Goal: Find specific page/section: Find specific page/section

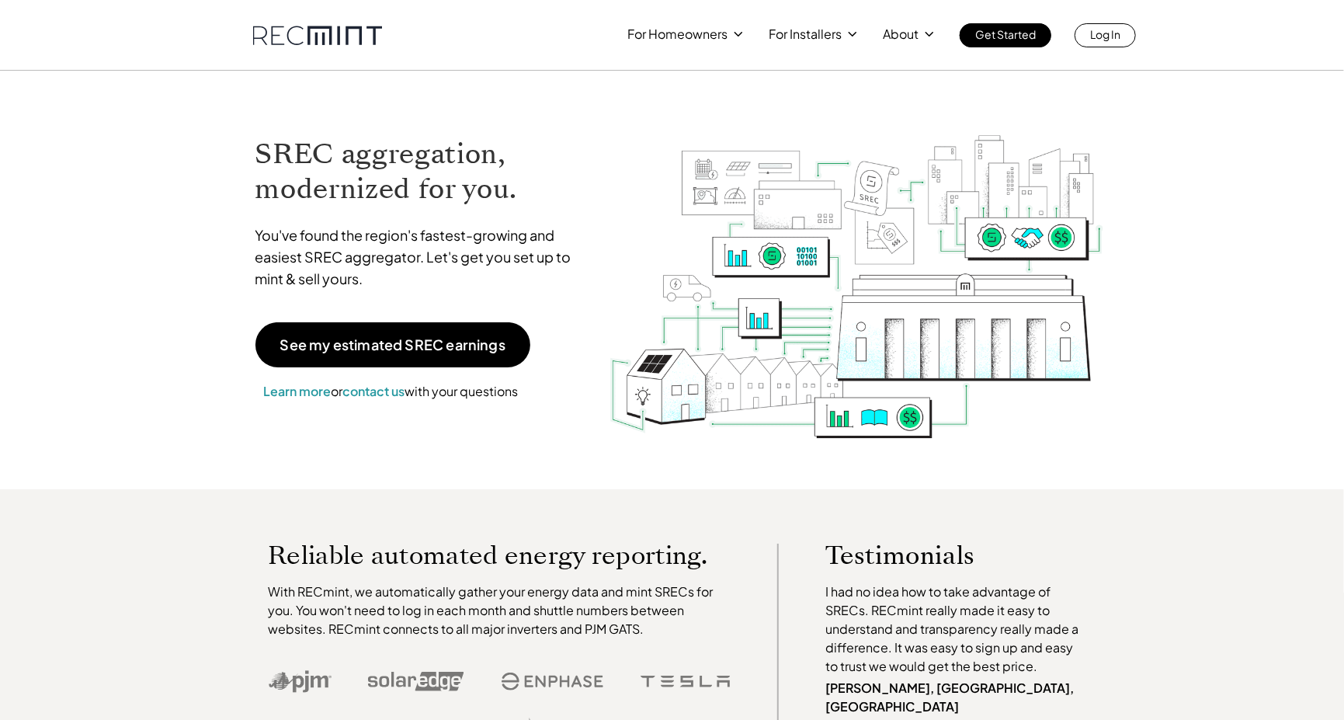
click at [1104, 37] on p "Log In" at bounding box center [1105, 34] width 30 height 22
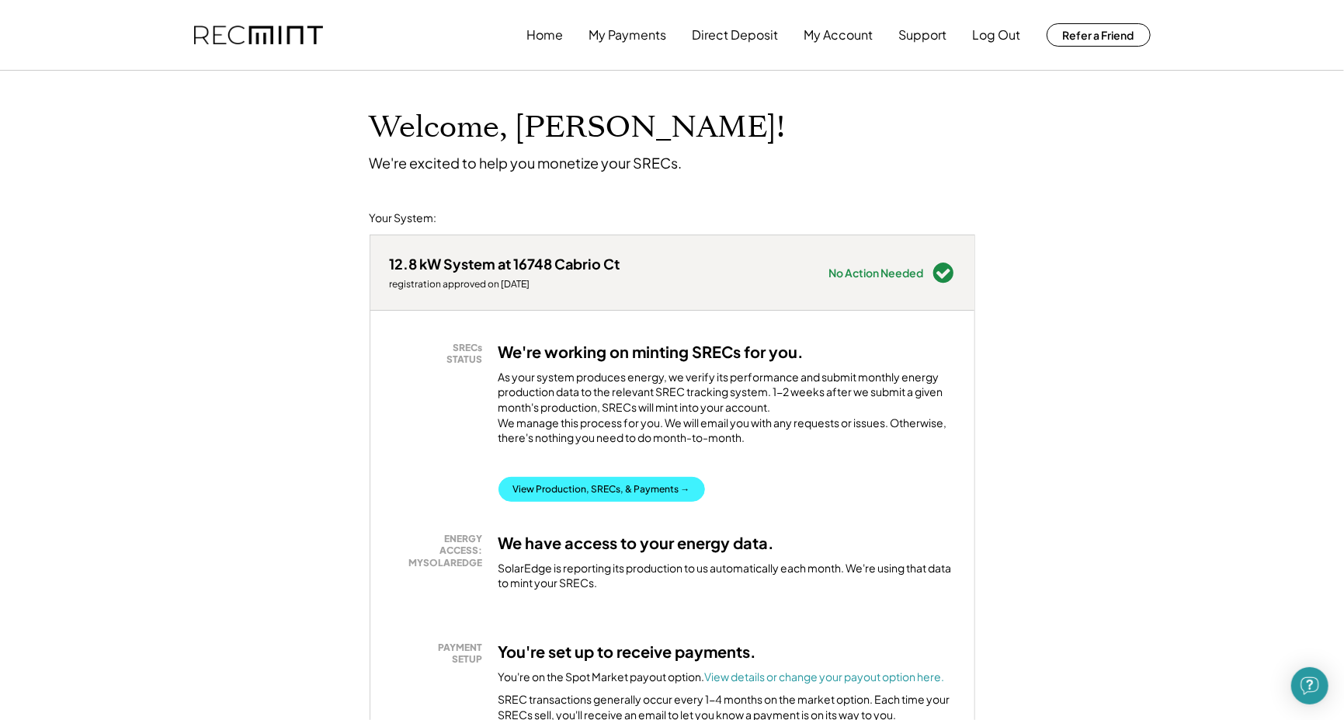
click at [603, 498] on button "View Production, SRECs, & Payments →" at bounding box center [601, 489] width 207 height 25
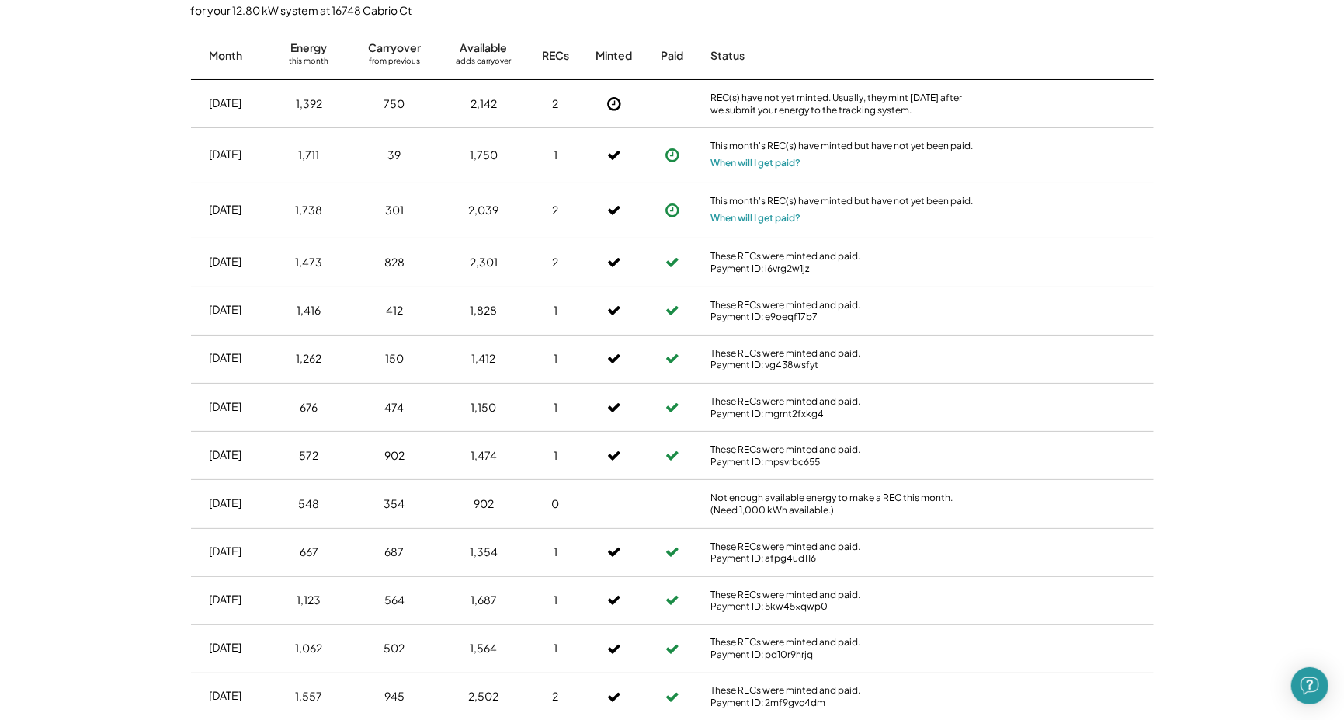
scroll to position [1242, 0]
